Goal: Information Seeking & Learning: Learn about a topic

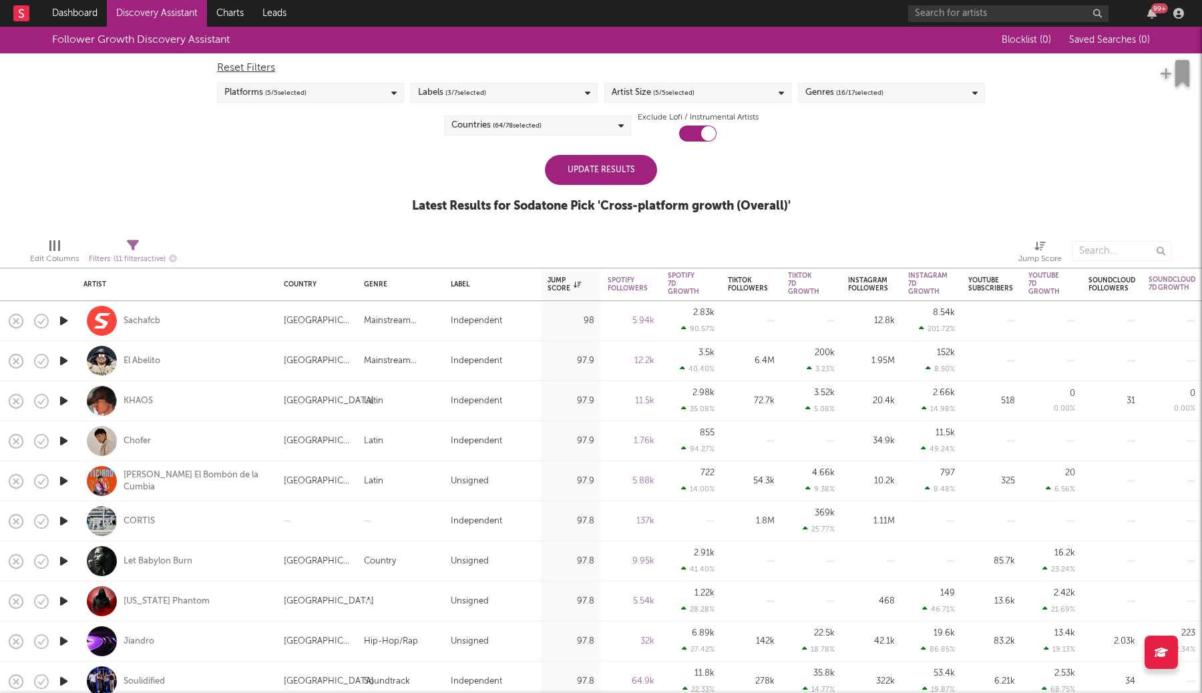
click at [588, 166] on div "Update Results" at bounding box center [601, 170] width 112 height 30
click at [157, 13] on link "Discovery Assistant" at bounding box center [157, 13] width 100 height 27
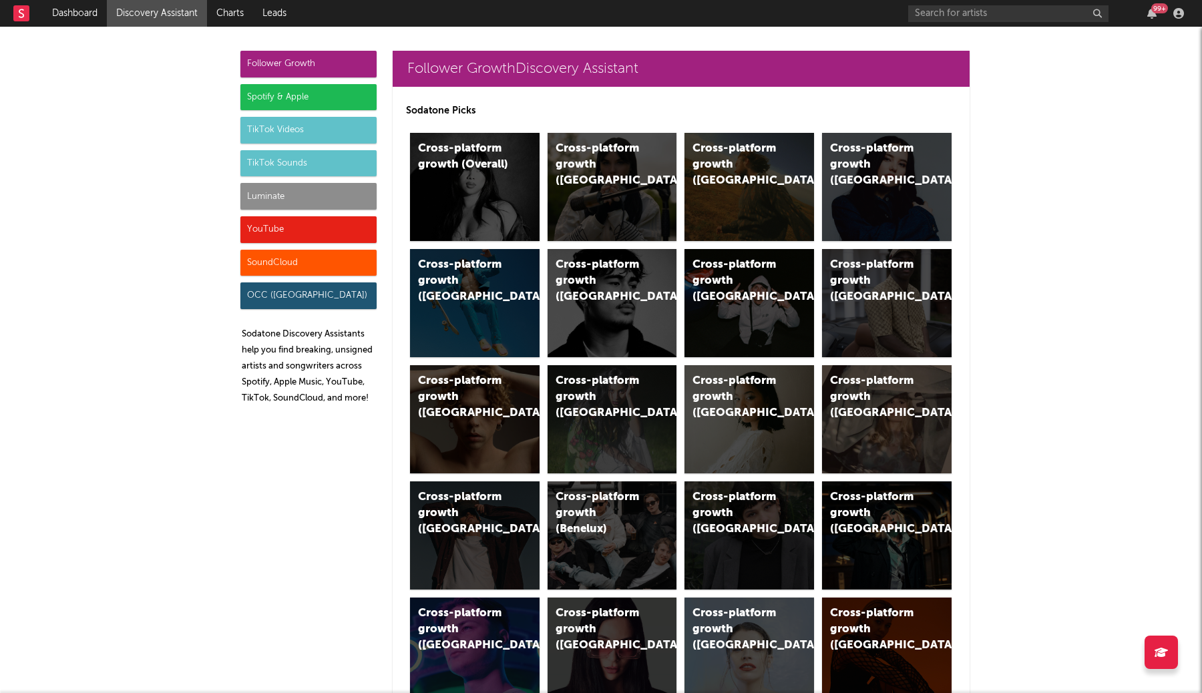
click at [311, 93] on div "Spotify & Apple" at bounding box center [308, 97] width 136 height 27
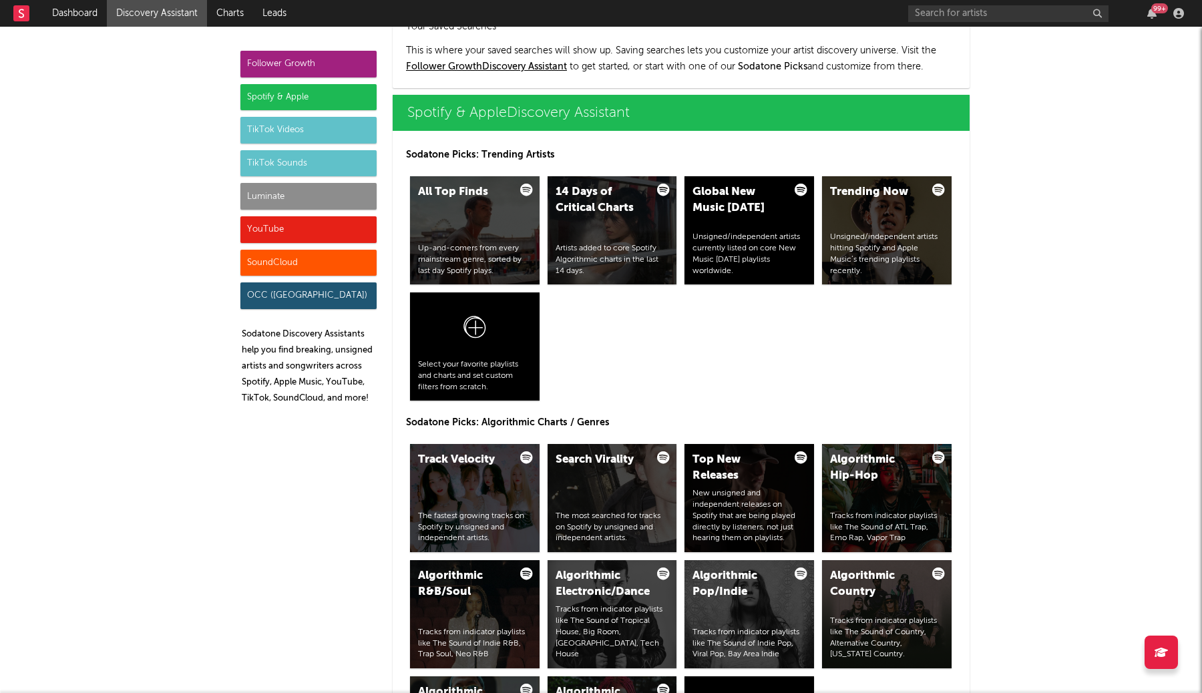
scroll to position [1335, 0]
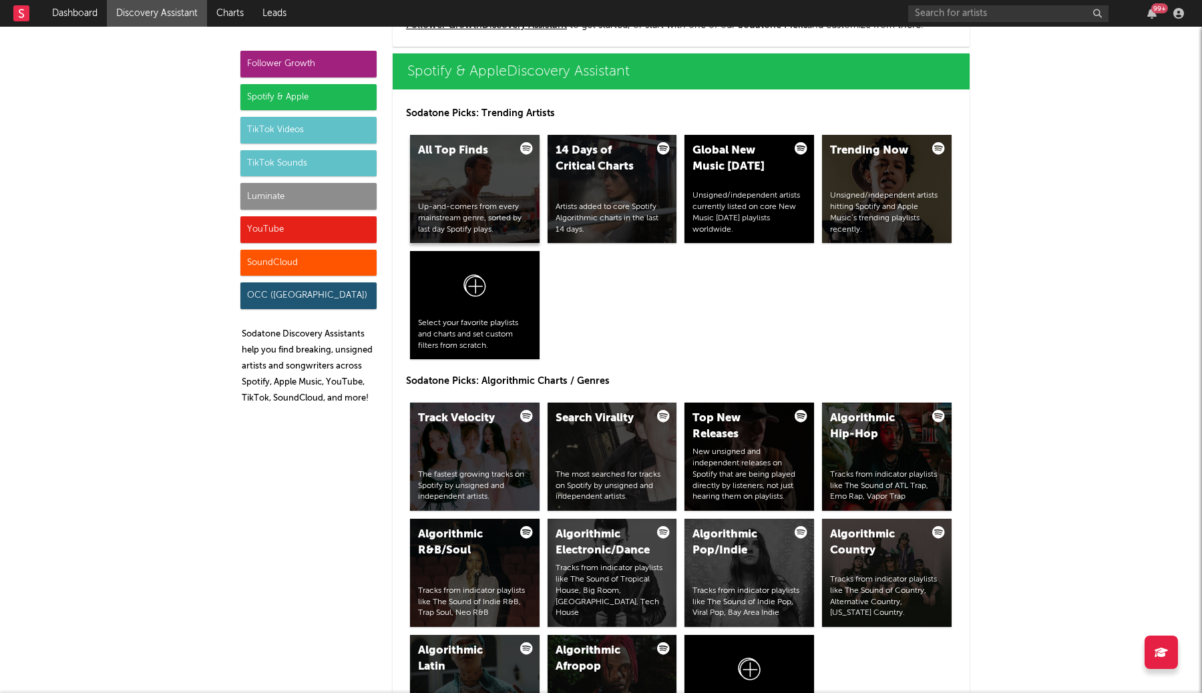
click at [440, 198] on div "All Top Finds Up-and-comers from every mainstream genre, sorted by last day Spo…" at bounding box center [475, 189] width 130 height 108
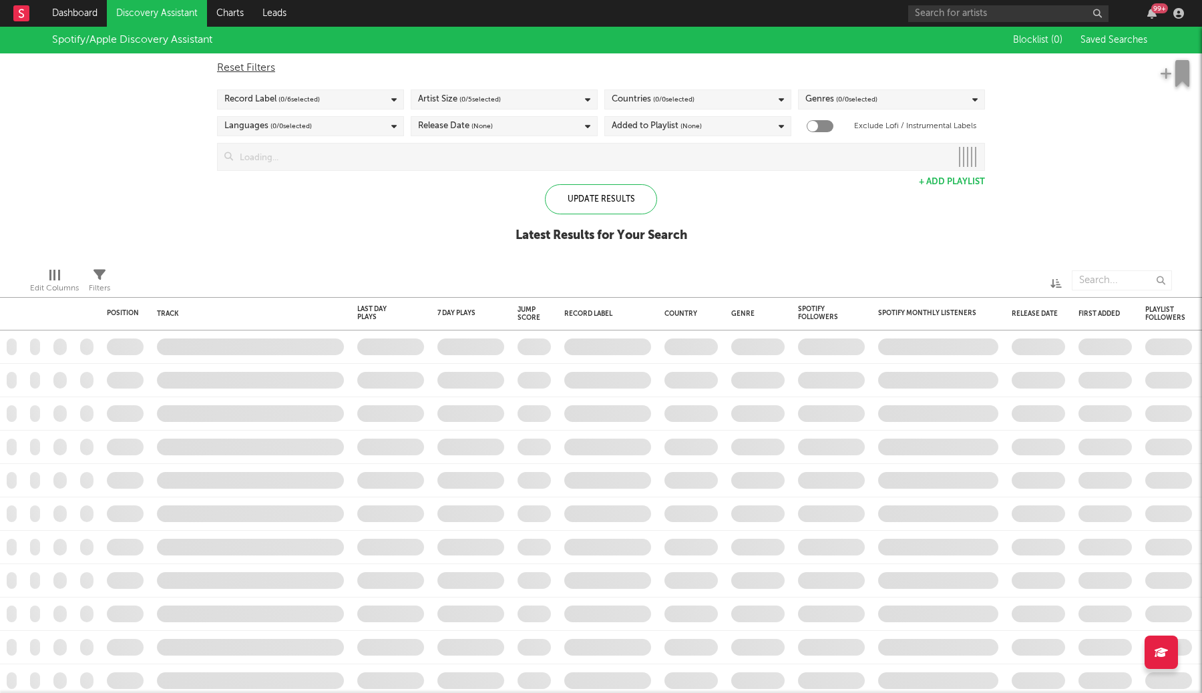
checkbox input "true"
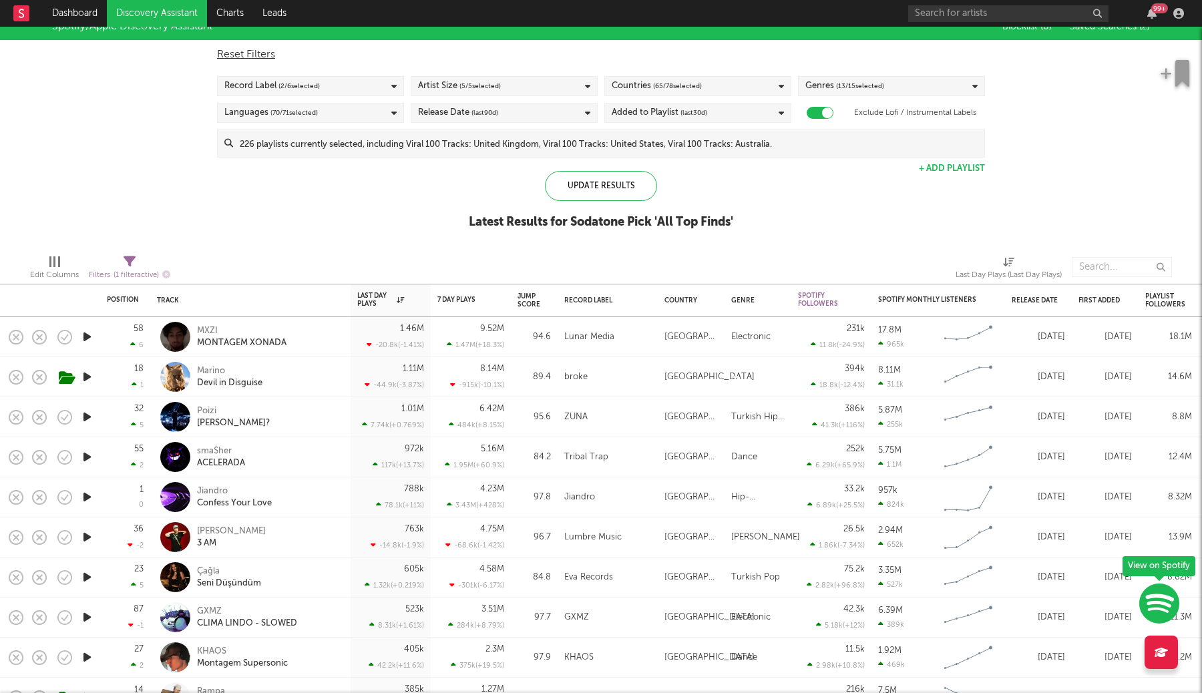
click at [683, 91] on span "( 65 / 78 selected)" at bounding box center [677, 86] width 49 height 16
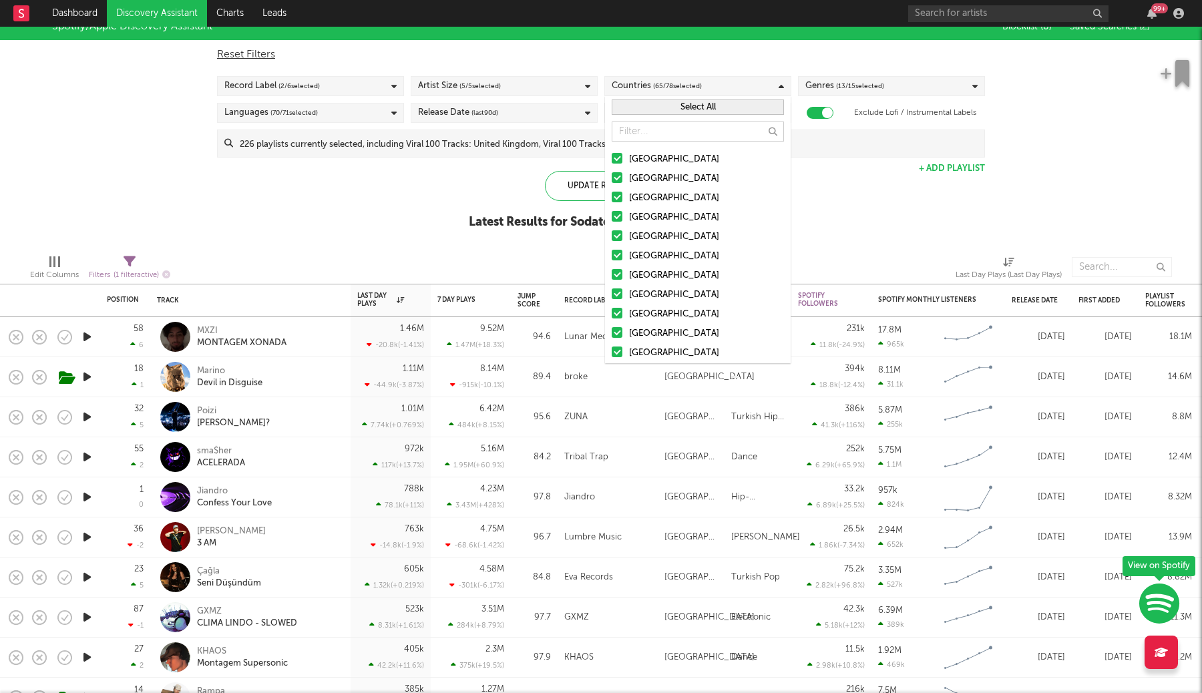
click at [673, 106] on button "Select All" at bounding box center [698, 107] width 172 height 15
click at [673, 106] on button "Deselect All" at bounding box center [698, 107] width 172 height 15
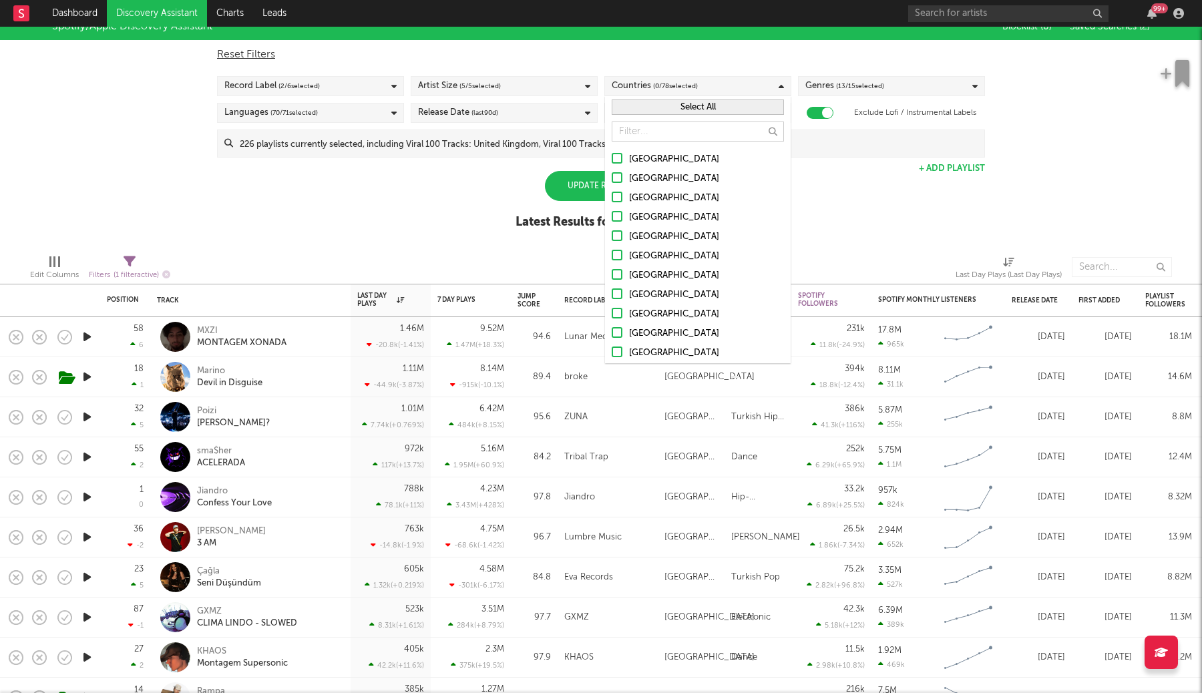
click at [612, 164] on label "[GEOGRAPHIC_DATA]" at bounding box center [698, 160] width 172 height 16
click at [612, 164] on input "[GEOGRAPHIC_DATA]" at bounding box center [612, 160] width 0 height 16
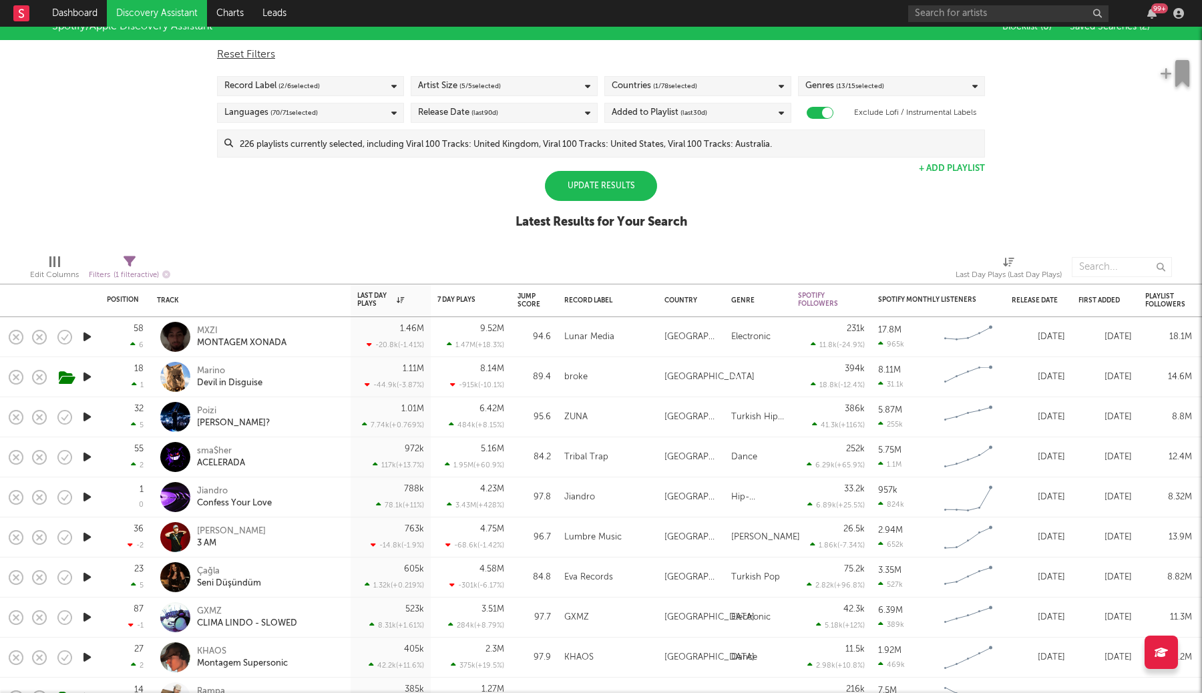
click at [516, 190] on div "Update Results Latest Results for Your Search" at bounding box center [602, 207] width 172 height 73
click at [595, 190] on div "Update Results" at bounding box center [601, 186] width 112 height 30
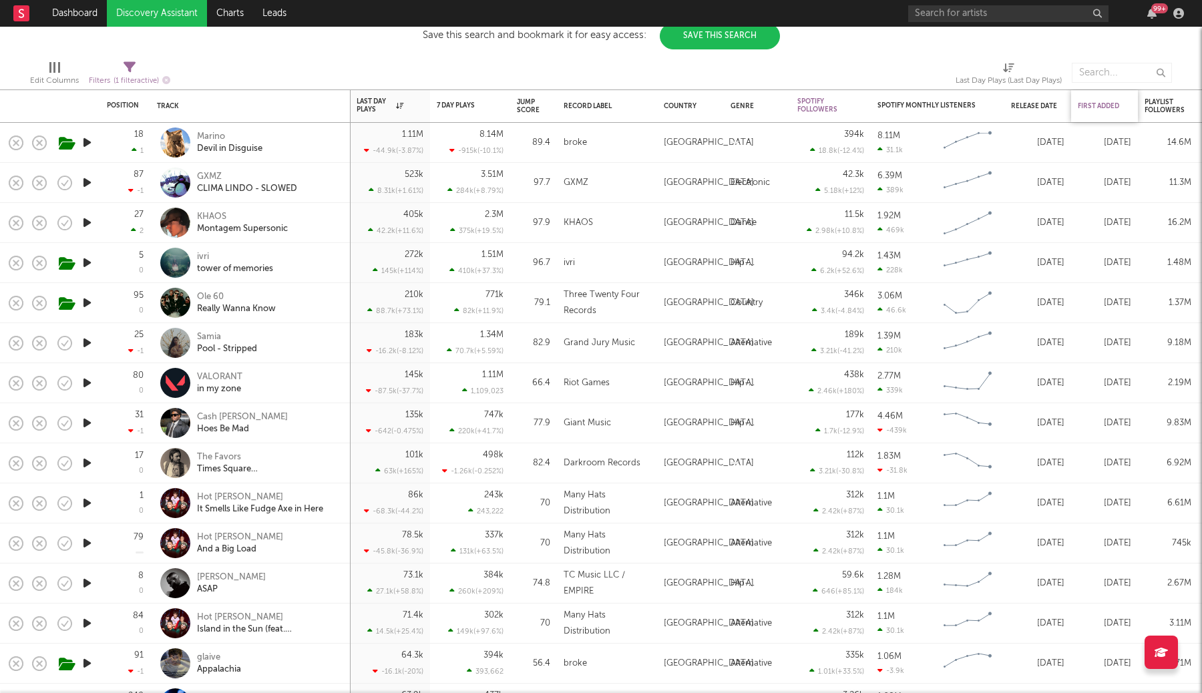
click at [1114, 106] on div "First Added" at bounding box center [1101, 106] width 47 height 8
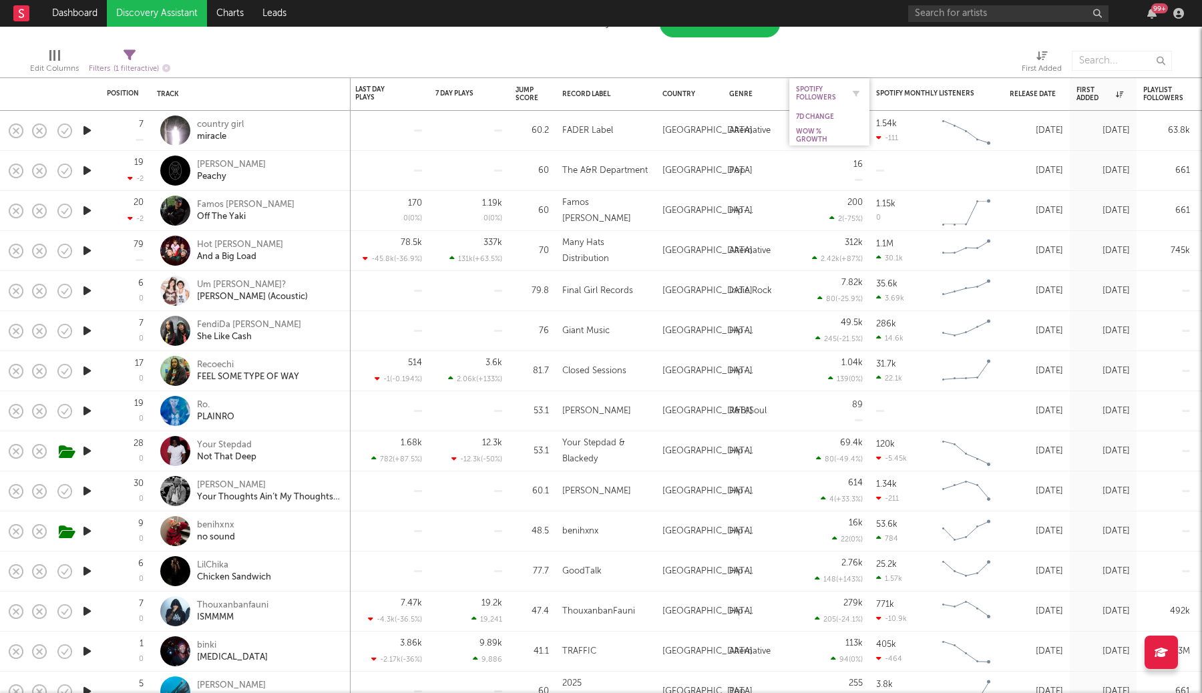
click at [837, 98] on div "Spotify Followers" at bounding box center [819, 93] width 47 height 16
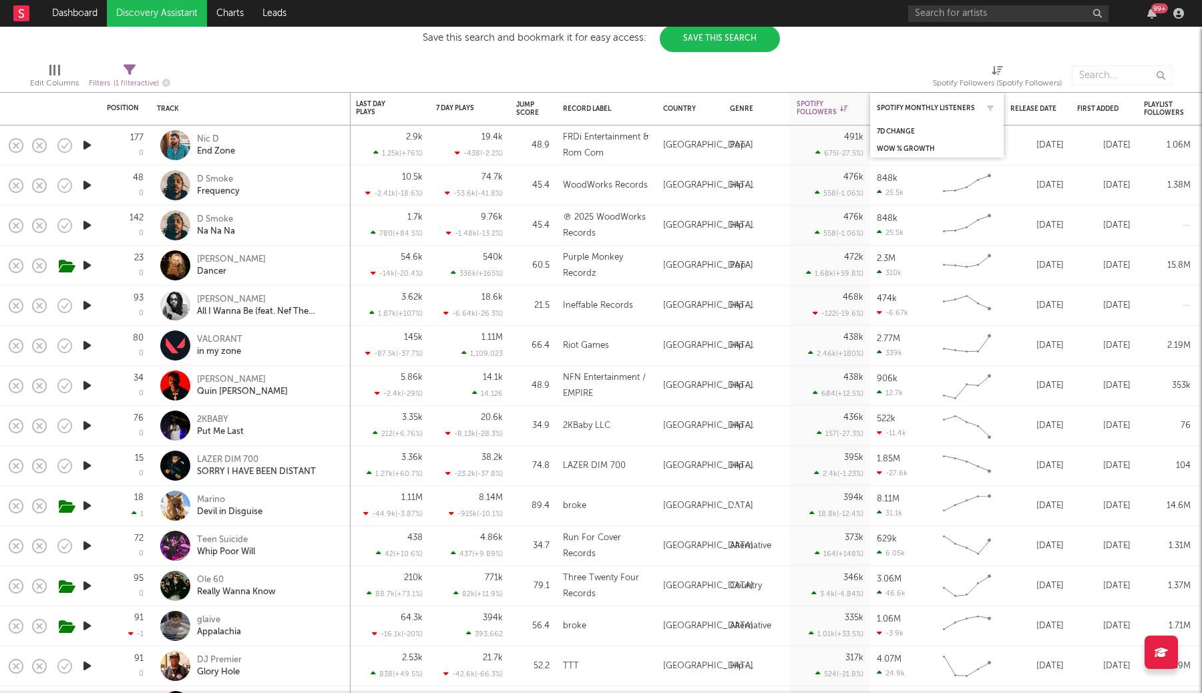
click at [926, 114] on div "Spotify Monthly Listeners" at bounding box center [937, 108] width 120 height 26
click at [471, 115] on div "7 Day Plays" at bounding box center [469, 108] width 67 height 26
click at [486, 110] on div at bounding box center [493, 108] width 20 height 13
click at [498, 107] on icon "button" at bounding box center [496, 108] width 7 height 7
select select "max"
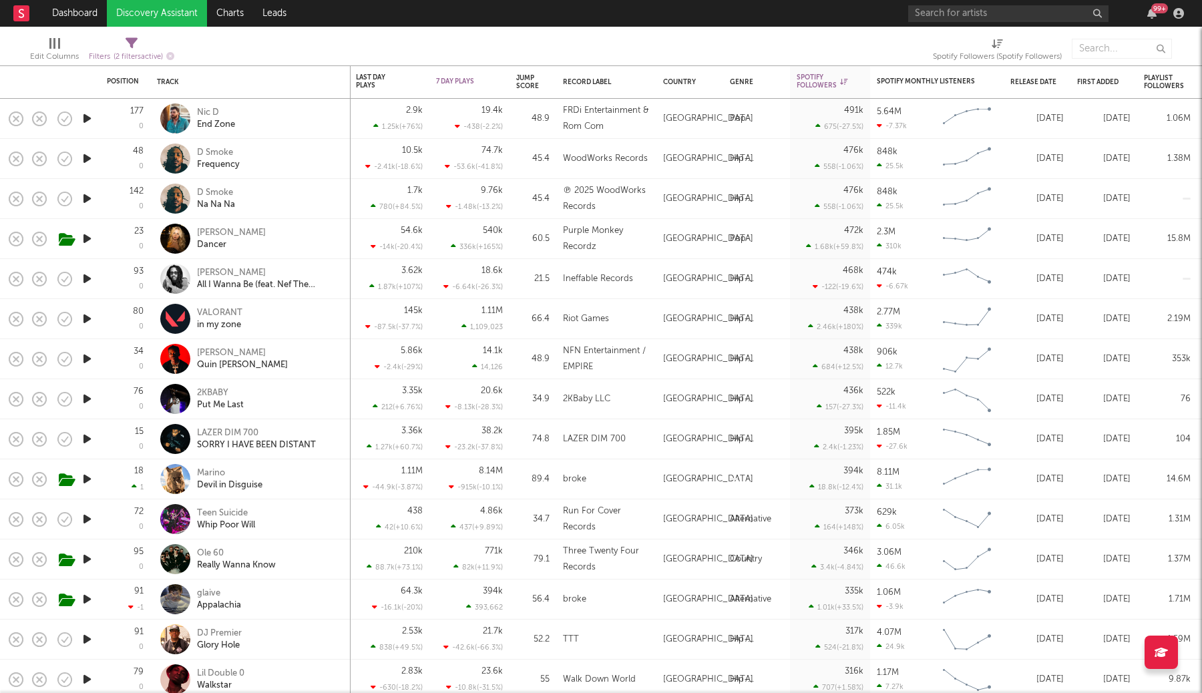
click at [514, 157] on div "45.4" at bounding box center [533, 159] width 47 height 40
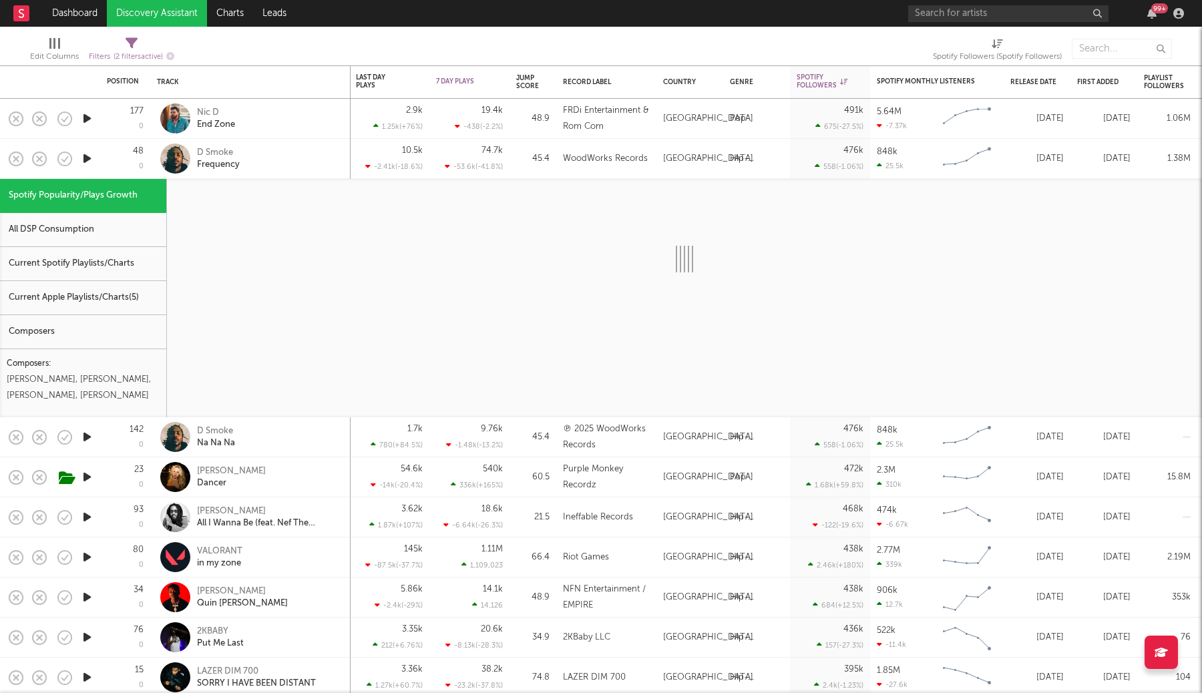
select select "1w"
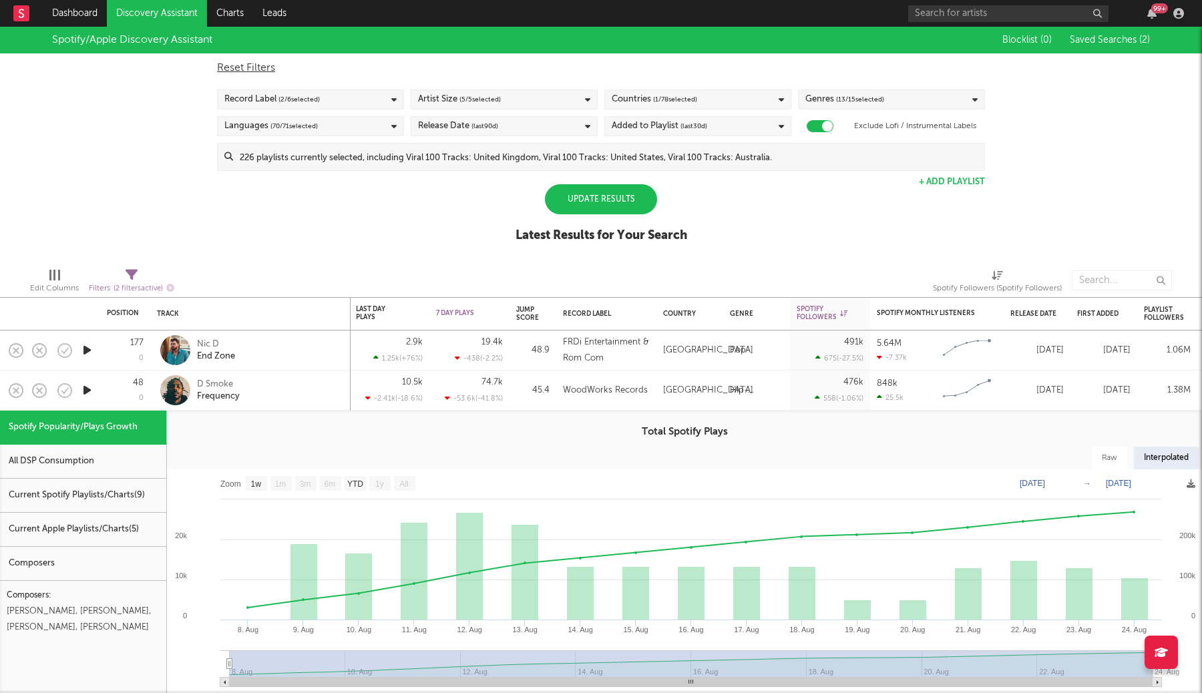
click at [634, 202] on div "Update Results" at bounding box center [601, 199] width 112 height 30
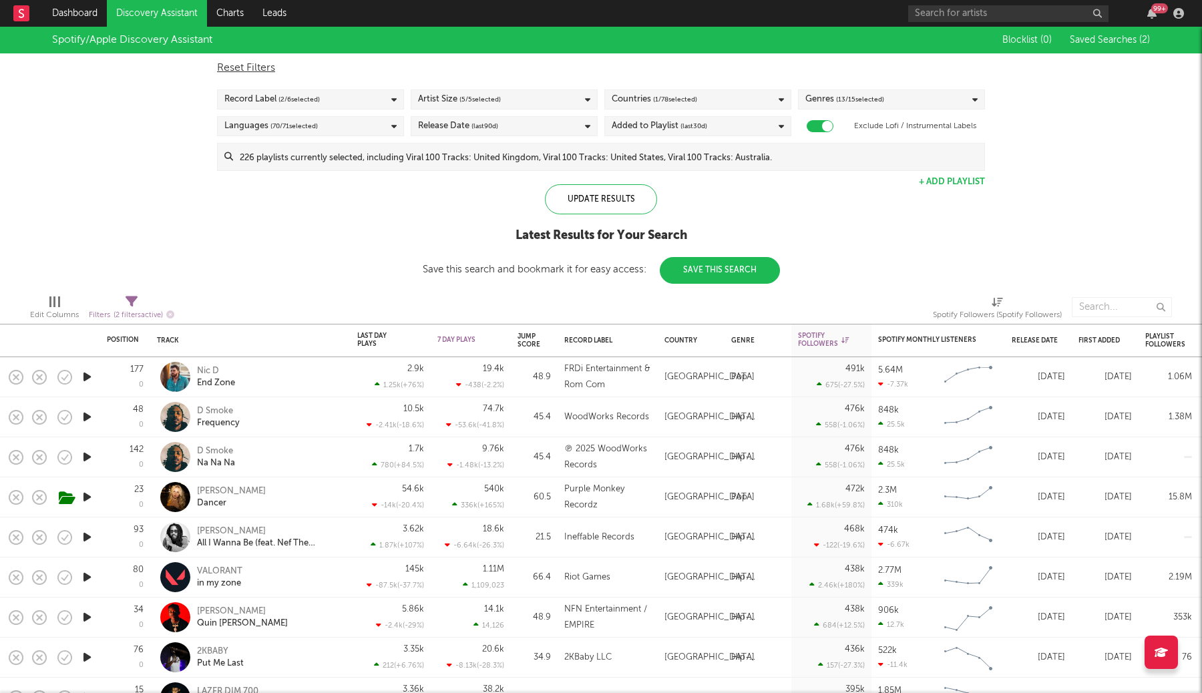
click at [335, 99] on div "Record Label ( 2 / 6 selected)" at bounding box center [310, 99] width 187 height 20
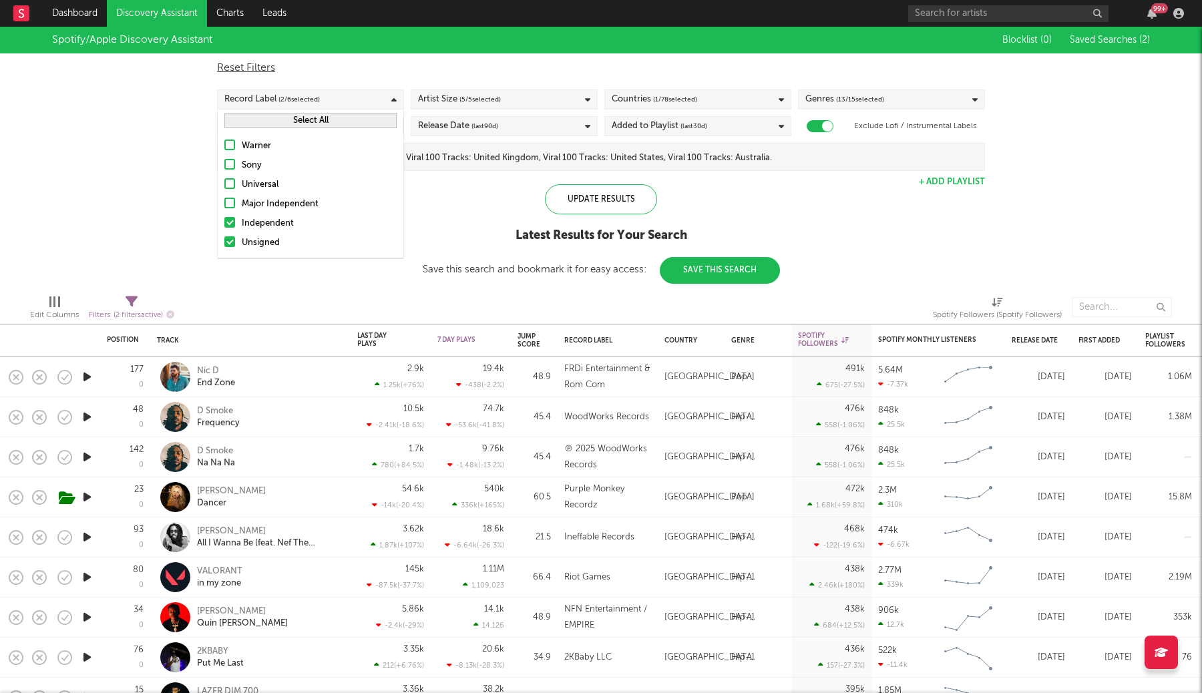
click at [677, 272] on button "Save This Search" at bounding box center [720, 270] width 120 height 27
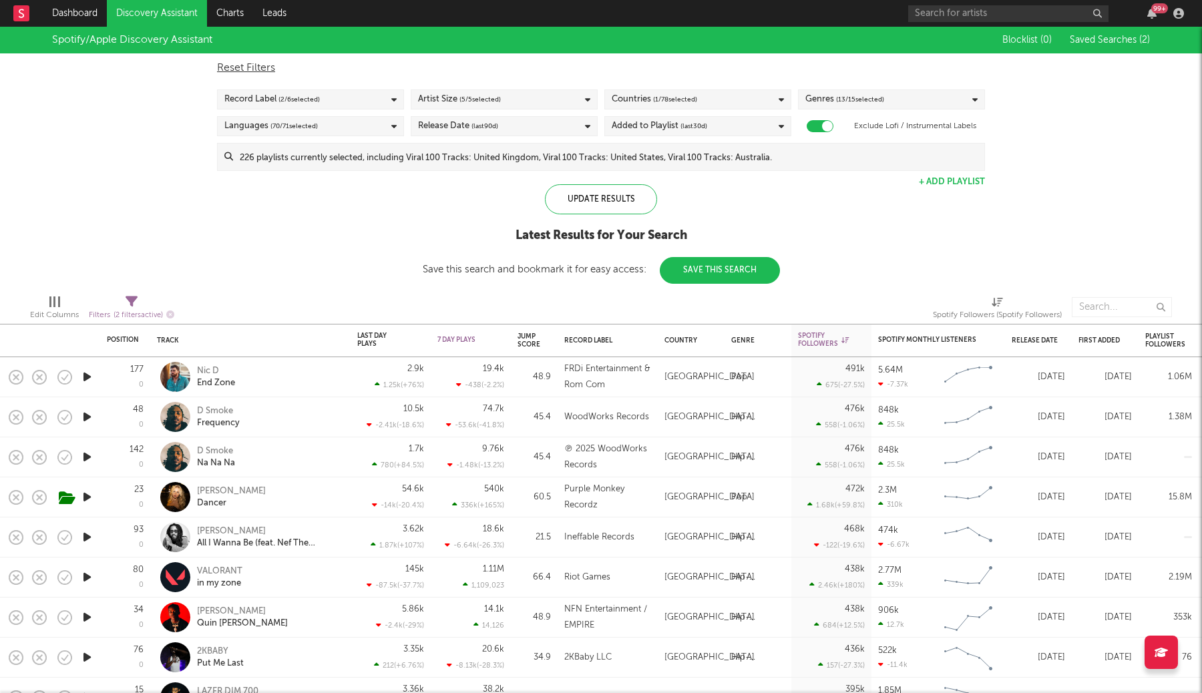
click at [940, 223] on div "× Create Saved Search Create Saved Searches Saved Name Description Saved Shared…" at bounding box center [601, 346] width 1202 height 693
click at [627, 196] on div "Update Results" at bounding box center [601, 199] width 112 height 30
